Goal: Task Accomplishment & Management: Complete application form

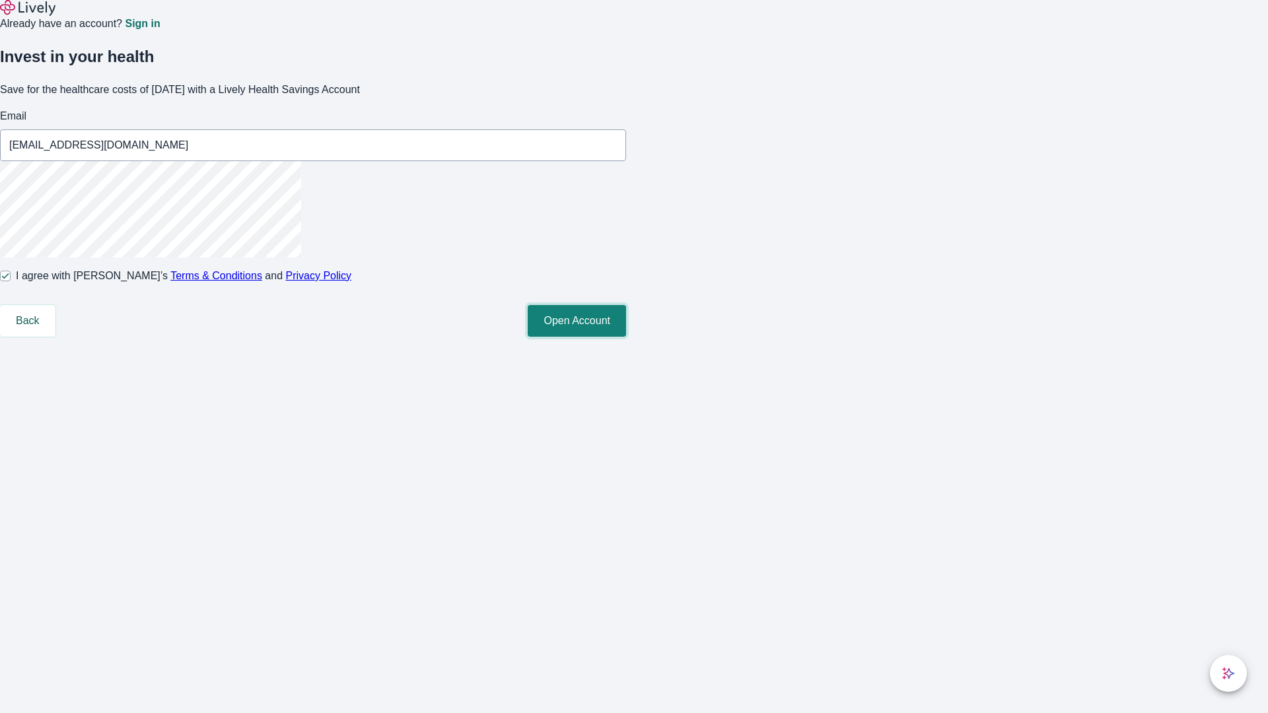
click at [626, 337] on button "Open Account" at bounding box center [577, 321] width 98 height 32
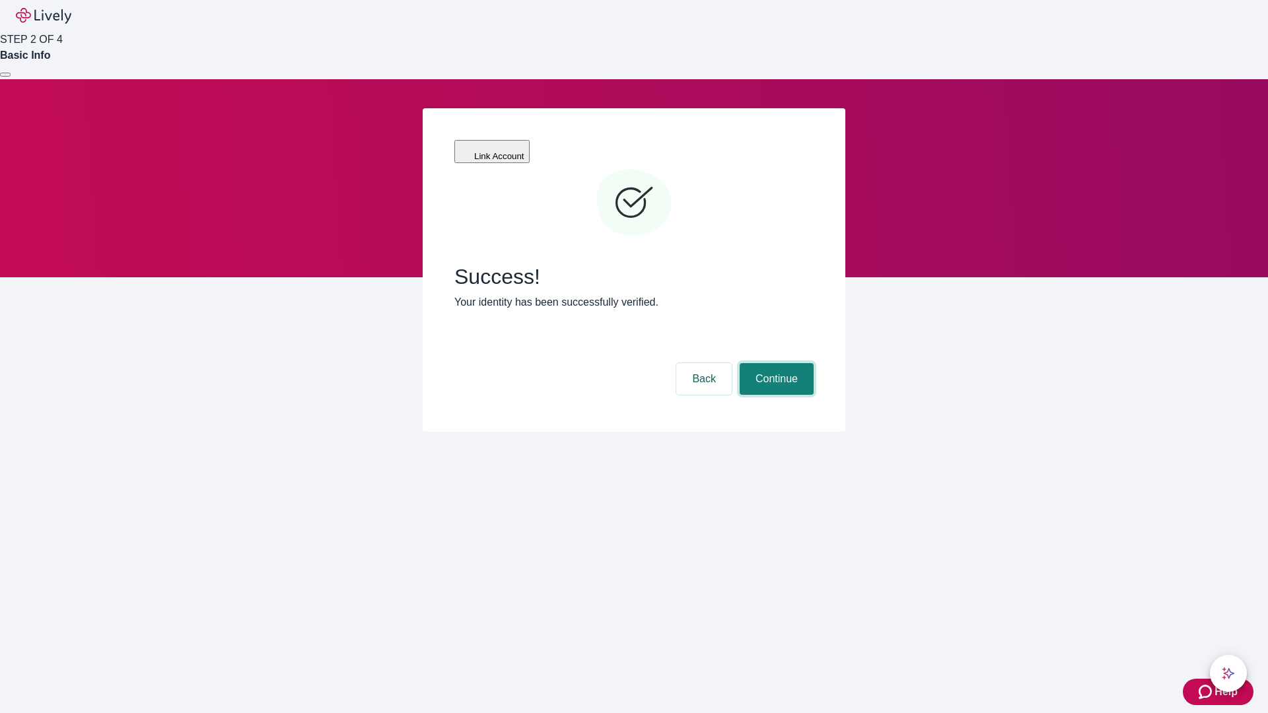
click at [774, 363] on button "Continue" at bounding box center [776, 379] width 74 height 32
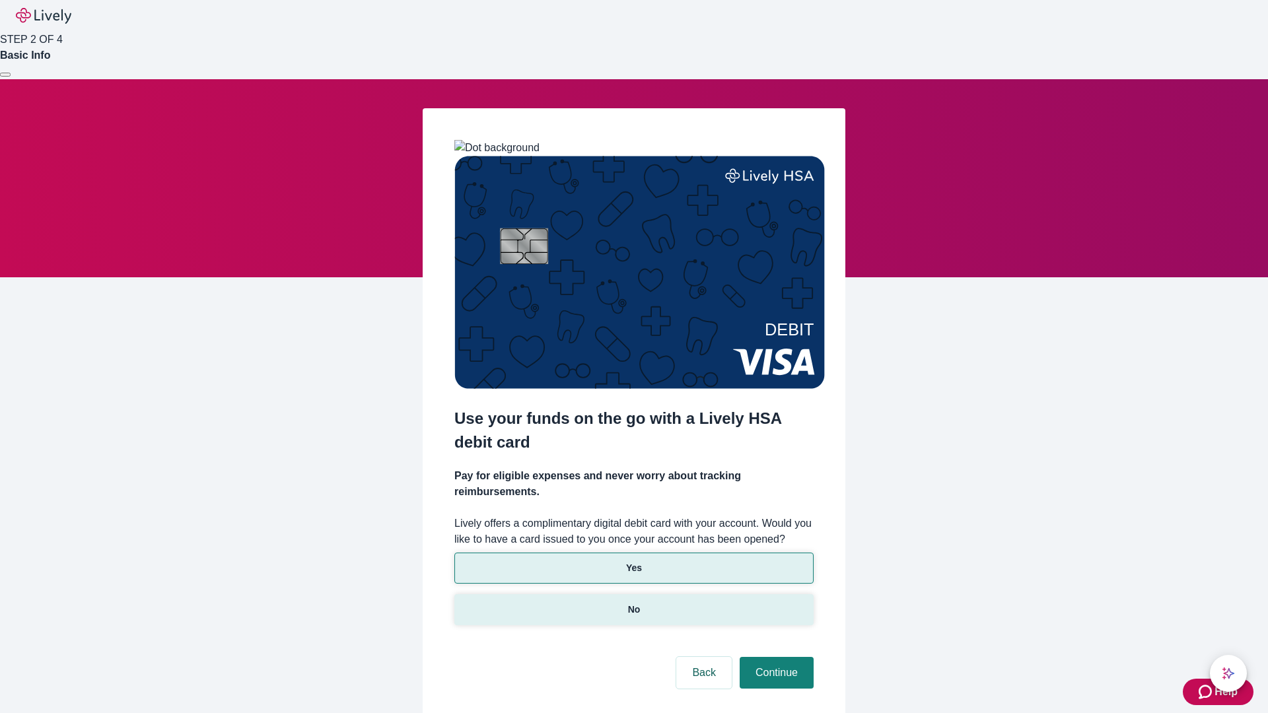
click at [633, 603] on p "No" at bounding box center [634, 610] width 13 height 14
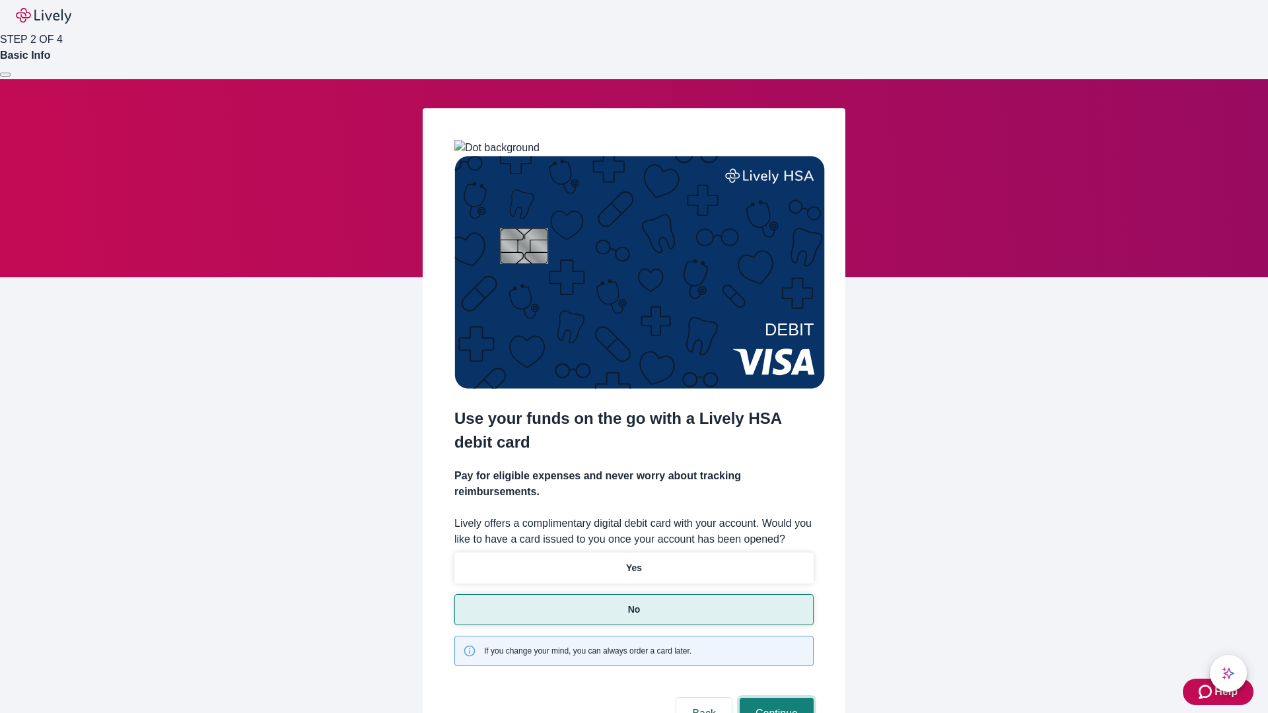
click at [774, 698] on button "Continue" at bounding box center [776, 714] width 74 height 32
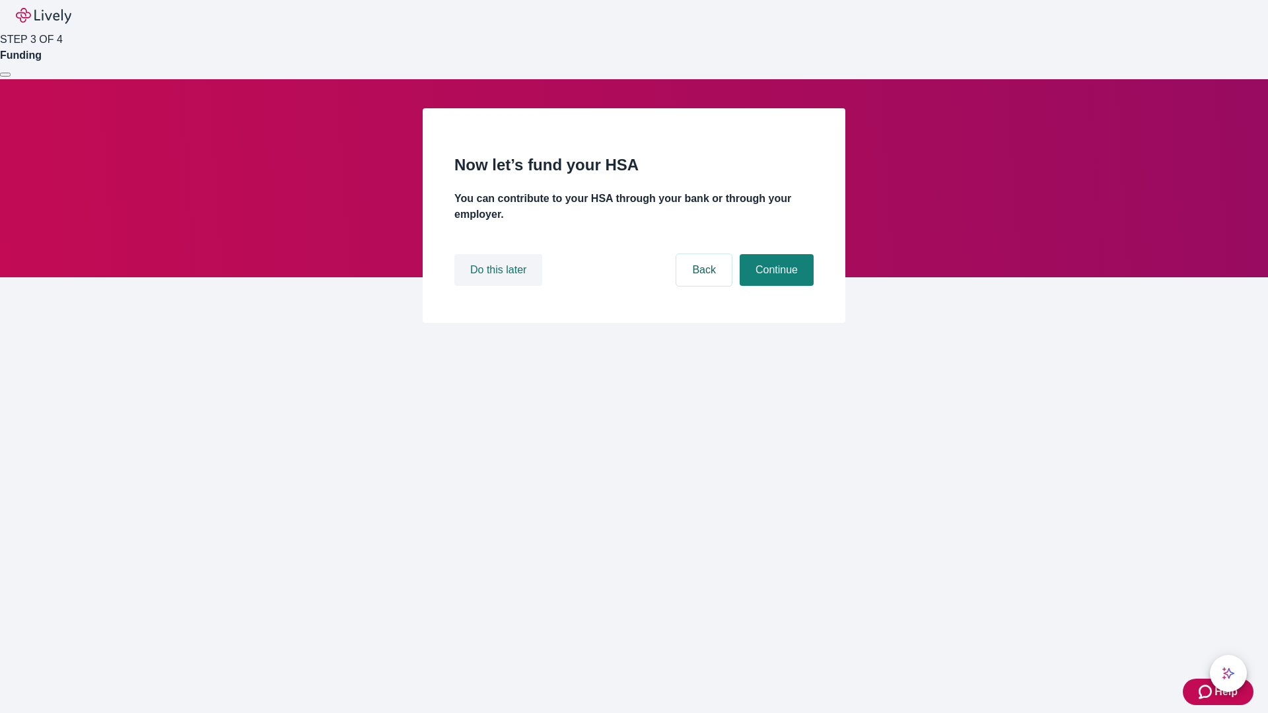
click at [500, 286] on button "Do this later" at bounding box center [498, 270] width 88 height 32
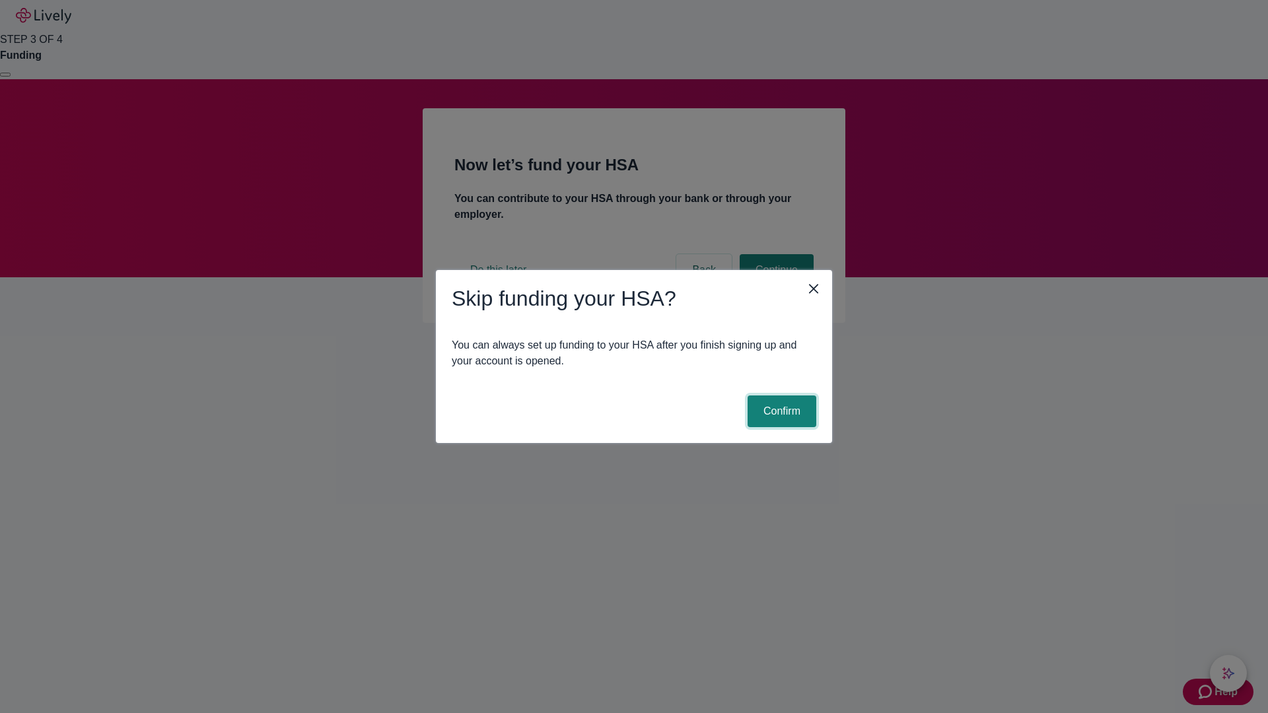
click at [780, 411] on button "Confirm" at bounding box center [781, 411] width 69 height 32
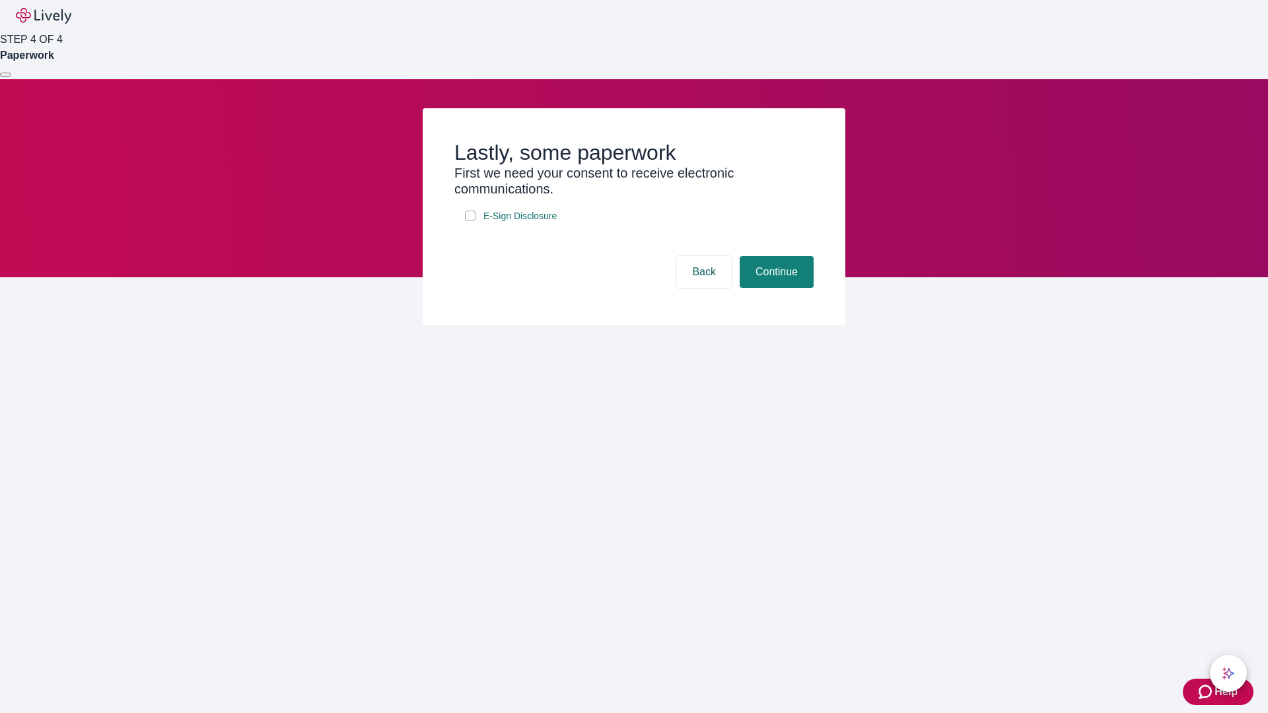
click at [470, 221] on input "E-Sign Disclosure" at bounding box center [470, 216] width 11 height 11
checkbox input "true"
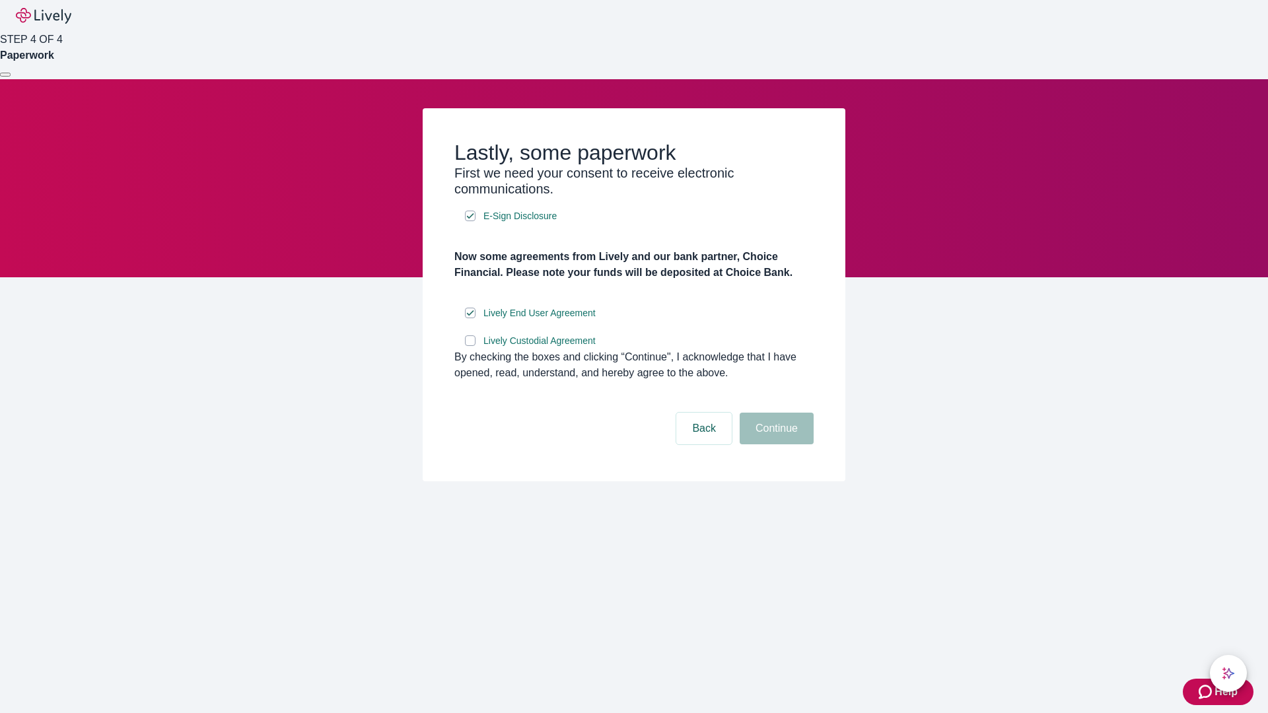
click at [470, 346] on input "Lively Custodial Agreement" at bounding box center [470, 340] width 11 height 11
checkbox input "true"
click at [774, 444] on button "Continue" at bounding box center [776, 429] width 74 height 32
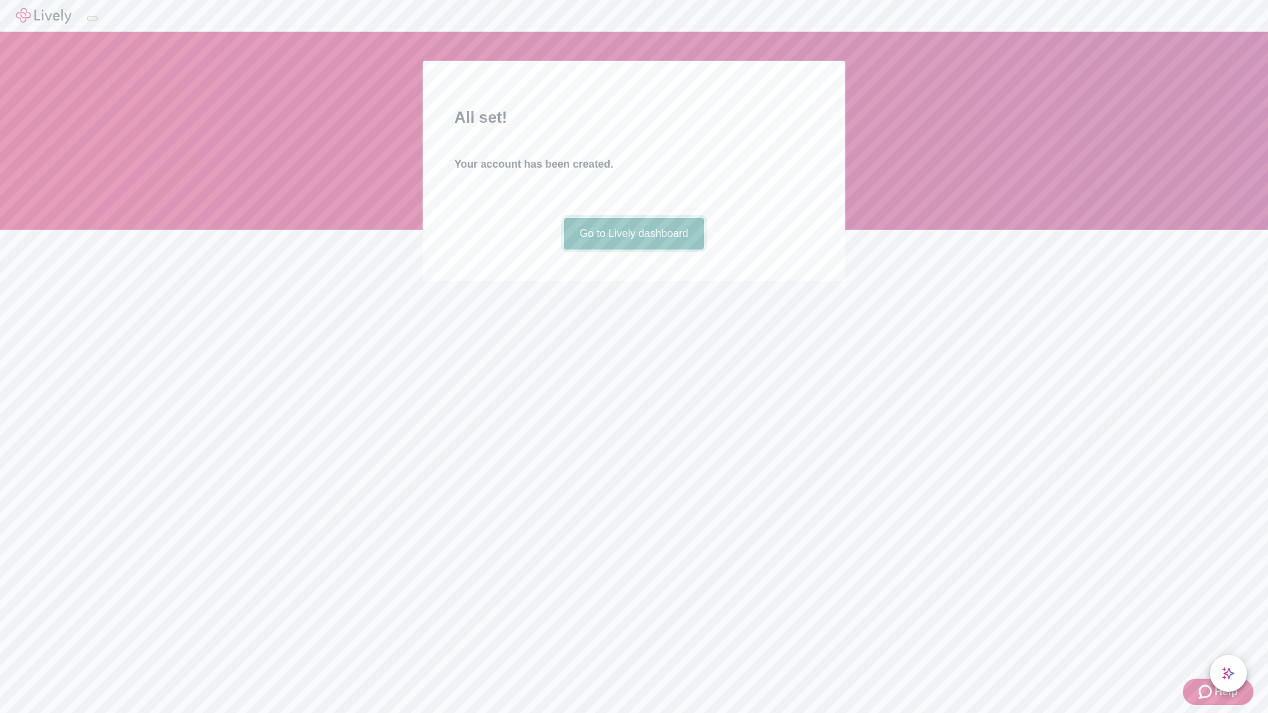
click at [633, 250] on link "Go to Lively dashboard" at bounding box center [634, 234] width 141 height 32
